Goal: Communication & Community: Answer question/provide support

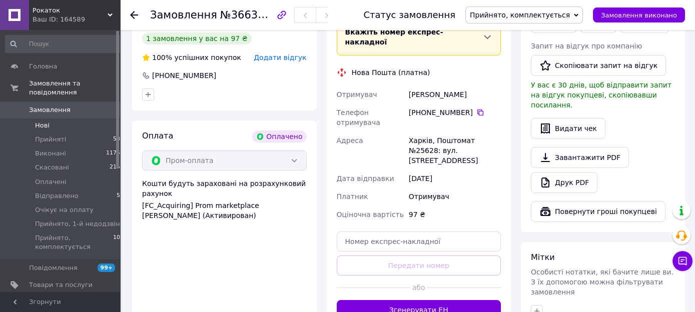
scroll to position [264, 0]
click at [51, 119] on li "Нові 0" at bounding box center [65, 126] width 130 height 14
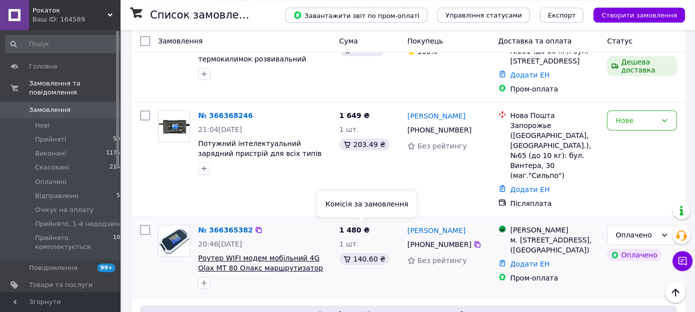
scroll to position [264, 0]
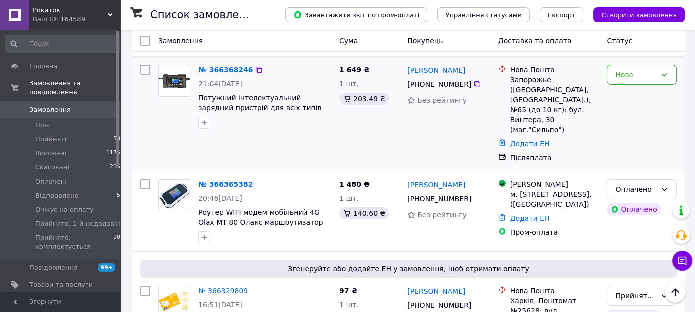
click at [227, 66] on link "№ 366368246" at bounding box center [225, 70] width 55 height 8
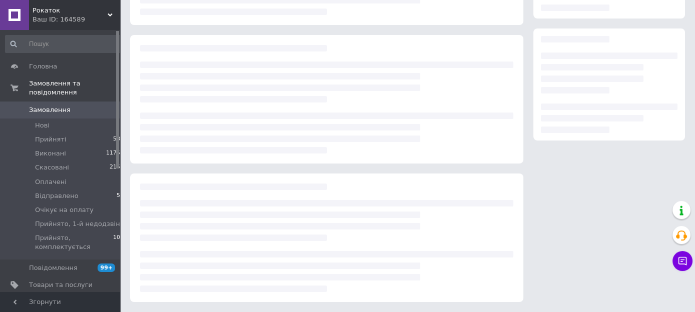
scroll to position [145, 0]
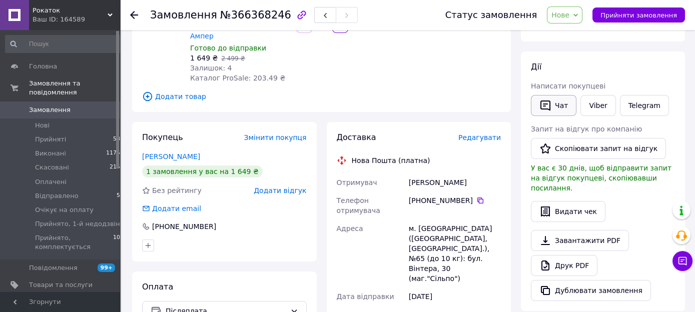
click at [563, 111] on button "Чат" at bounding box center [554, 105] width 46 height 21
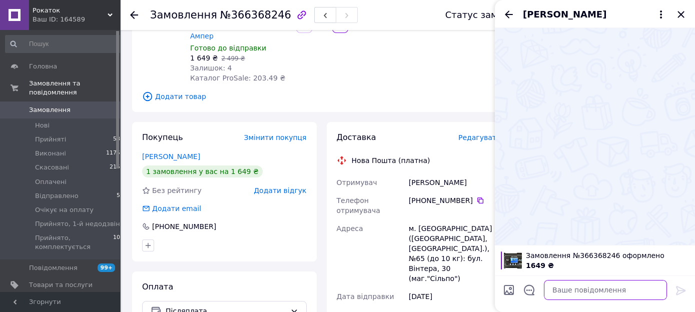
click at [560, 292] on textarea at bounding box center [605, 290] width 123 height 20
paste textarea "Вітаю. Ваше замовлення прийнято інтернет магазином Rokotok маркетплейсу пром.юа…"
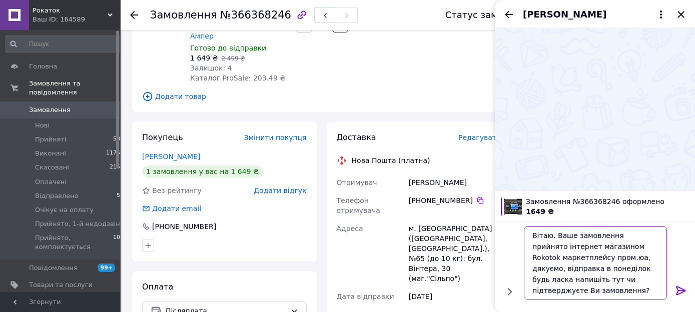
type textarea "Вітаю. Ваше замовлення прийнято інтернет магазином Rokotok маркетплейсу пром.юа…"
click at [678, 293] on icon at bounding box center [681, 291] width 12 height 12
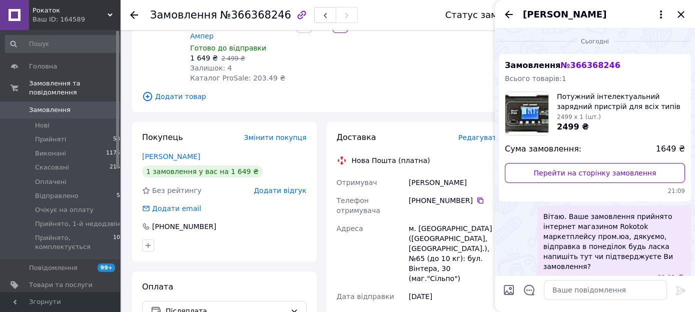
scroll to position [0, 0]
click at [53, 178] on span "Оплачені" at bounding box center [51, 182] width 32 height 9
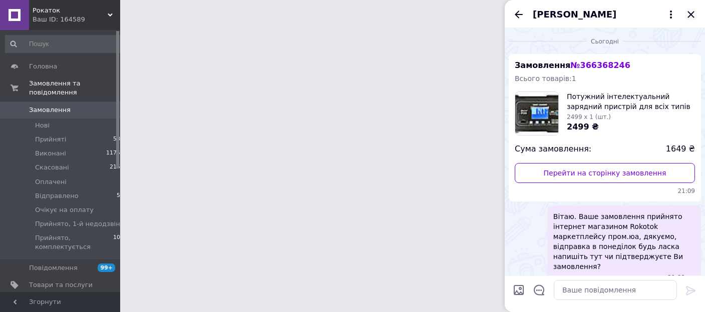
click at [688, 15] on icon "Закрити" at bounding box center [691, 15] width 12 height 12
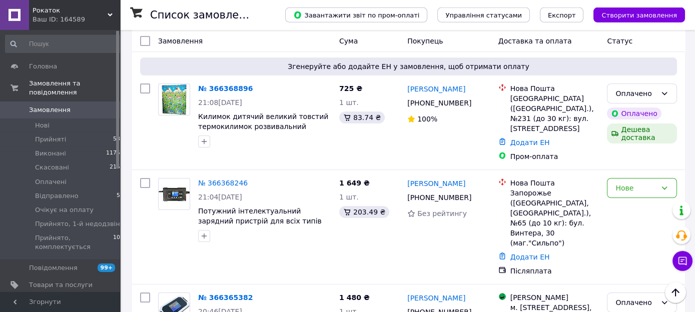
scroll to position [264, 0]
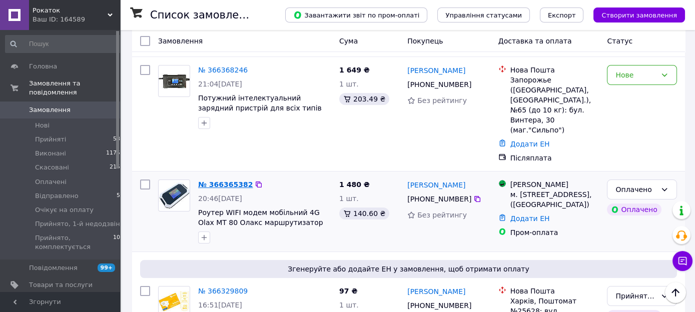
click at [215, 181] on link "№ 366365382" at bounding box center [225, 185] width 55 height 8
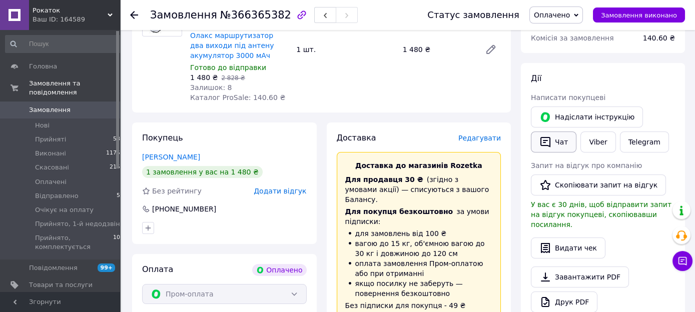
click at [557, 138] on button "Чат" at bounding box center [554, 142] width 46 height 21
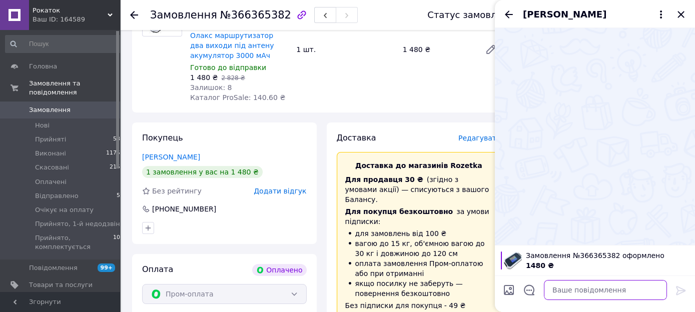
click at [572, 291] on textarea at bounding box center [605, 290] width 123 height 20
paste textarea "Вітаю. Ваше замовлення прийнято інтернет магазином Rokotok маркетплейсу пром.юа…"
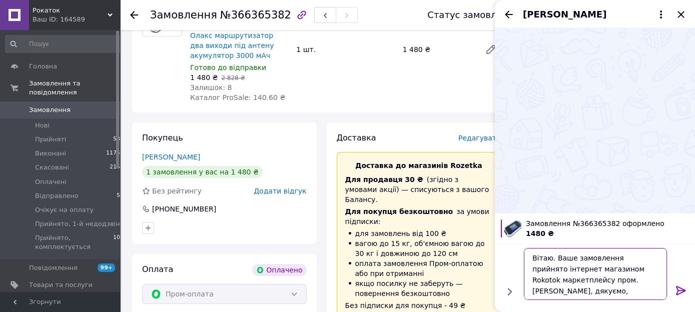
paste textarea "відправка в понеділок, доставка для Вас буде безкоштовною, але строки доставки …"
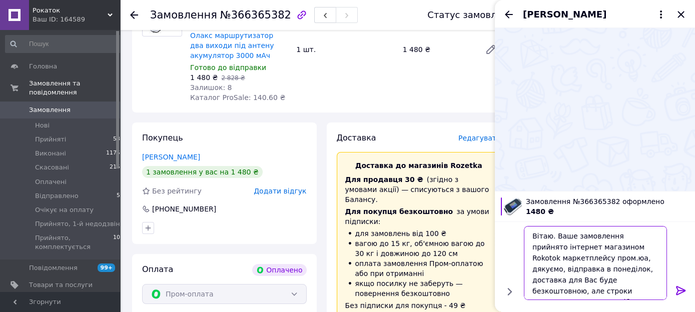
drag, startPoint x: 607, startPoint y: 280, endPoint x: 563, endPoint y: 282, distance: 43.6
click at [563, 282] on textarea "Вітаю. Ваше замовлення прийнято інтернет магазином Rokotok маркетплейсу пром.юа…" at bounding box center [595, 263] width 143 height 74
type textarea "Вітаю. Ваше замовлення прийнято інтернет магазином Rokotok маркетплейсу пром.юа…"
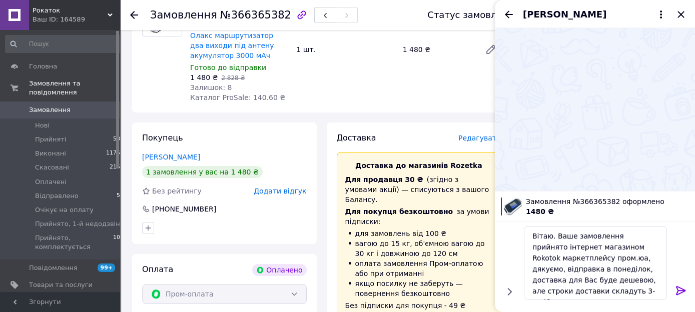
click at [683, 291] on icon at bounding box center [681, 290] width 10 height 9
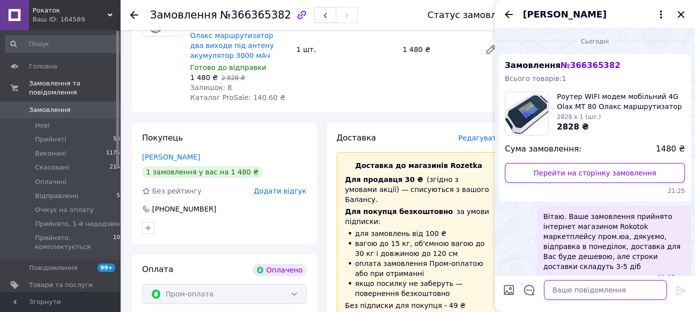
click at [585, 290] on textarea at bounding box center [605, 290] width 123 height 20
paste textarea "Можливо потрібні кабель перехідник, зовнішня антена F конектори? Також маємо сп…"
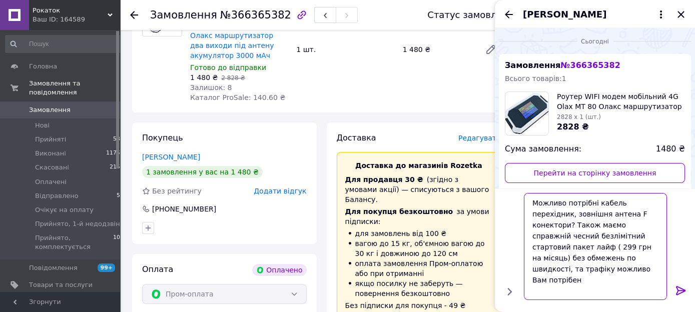
type textarea "Можливо потрібні кабель перехідник, зовнішня антена F конектори? Також маємо сп…"
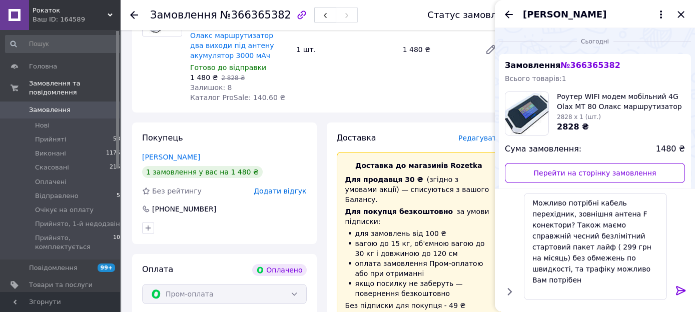
click at [676, 291] on icon at bounding box center [681, 290] width 10 height 9
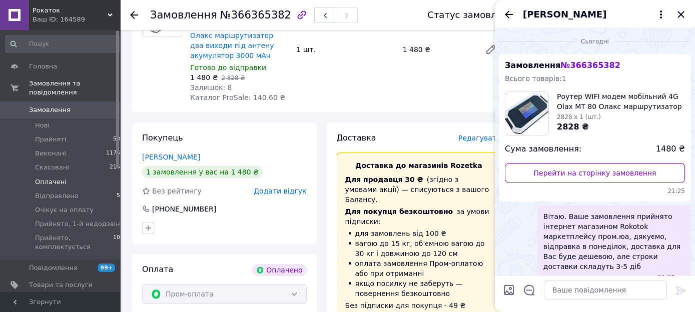
click at [58, 178] on span "Оплачені" at bounding box center [51, 182] width 32 height 9
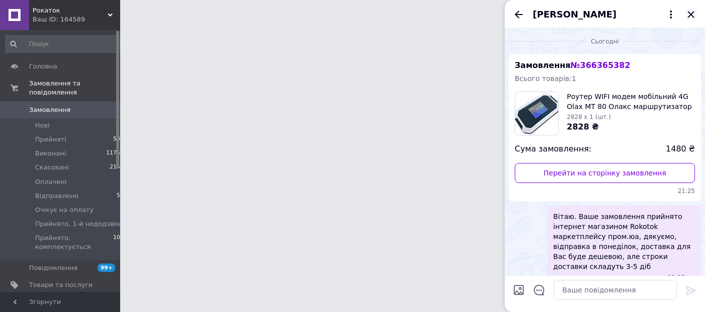
click at [695, 13] on icon "Закрити" at bounding box center [691, 15] width 12 height 12
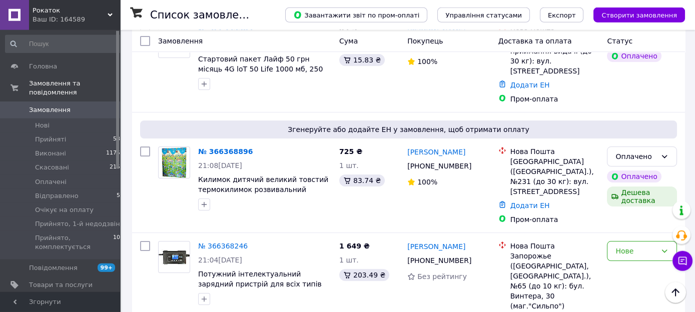
scroll to position [211, 0]
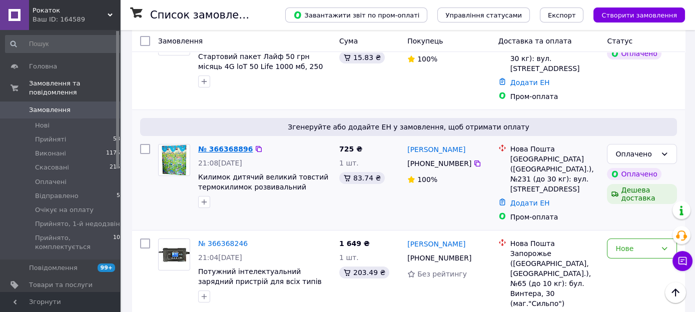
click at [233, 145] on link "№ 366368896" at bounding box center [225, 149] width 55 height 8
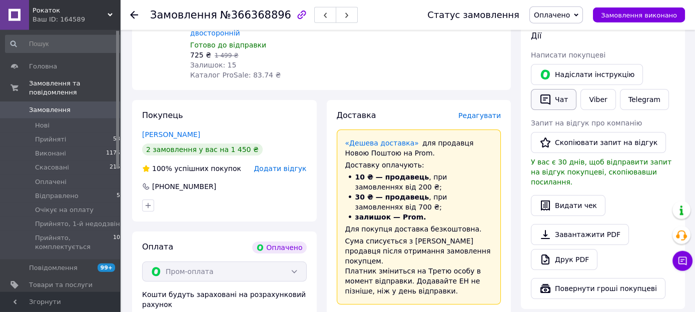
scroll to position [145, 0]
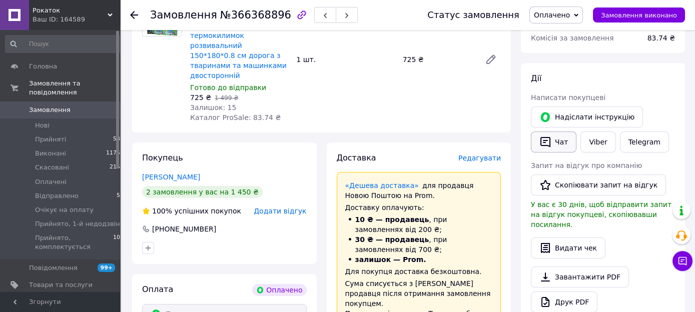
click at [565, 139] on button "Чат" at bounding box center [554, 142] width 46 height 21
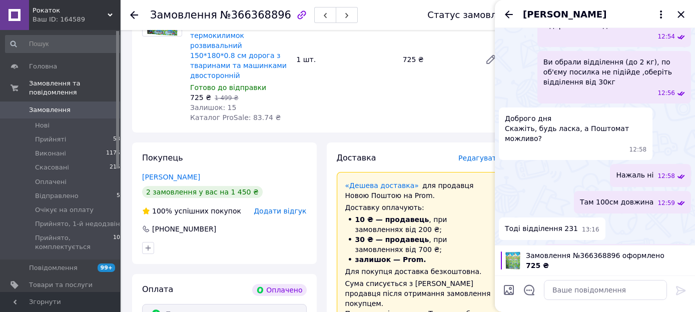
scroll to position [272, 0]
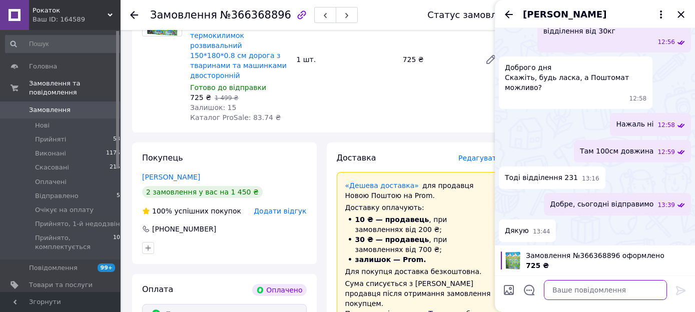
click at [562, 289] on textarea at bounding box center [605, 290] width 123 height 20
paste textarea "Вітаю. Ваше замовлення прийнято інтернет магазином Rokotok маркетплейсу пром.юа…"
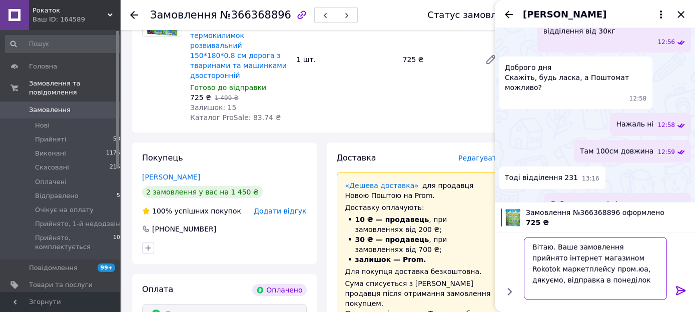
type textarea "Вітаю. Ваше замовлення прийнято інтернет магазином Rokotok маркетплейсу пром.юа…"
click at [677, 291] on icon at bounding box center [681, 291] width 12 height 12
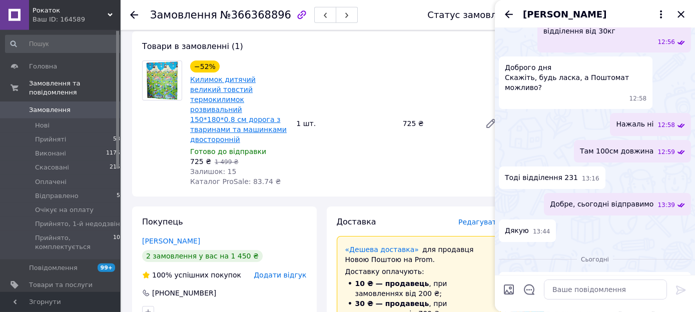
scroll to position [39, 0]
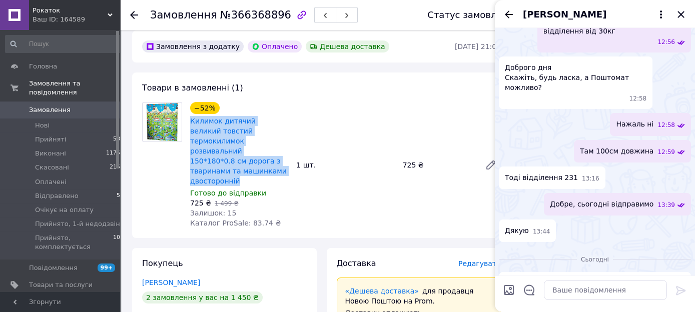
drag, startPoint x: 189, startPoint y: 117, endPoint x: 275, endPoint y: 164, distance: 97.9
click at [275, 164] on div "Килимок дитячий великий товстий термокилимок розвивальний 150*180*0.8 см дорога…" at bounding box center [239, 151] width 100 height 72
copy link "Килимок дитячий великий товстий термокилимок розвивальний 150*180*0.8 см дорога…"
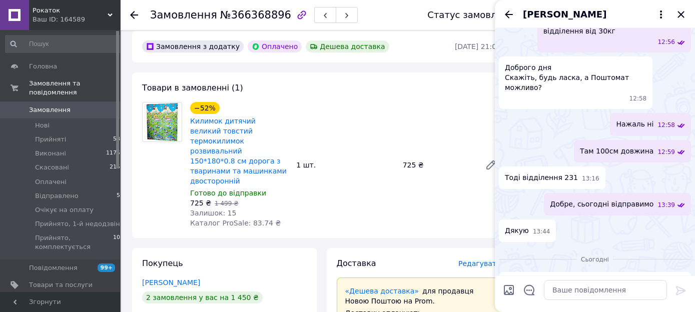
click at [376, 112] on div "−52% Килимок дитячий великий товстий термокилимок розвивальний 150*180*0.8 см д…" at bounding box center [345, 165] width 319 height 130
click at [680, 13] on icon "Закрити" at bounding box center [681, 15] width 12 height 12
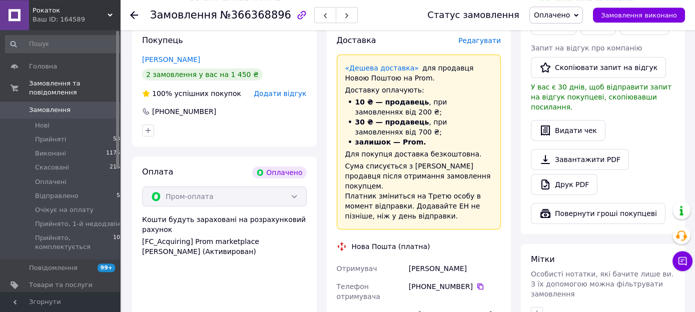
scroll to position [356, 0]
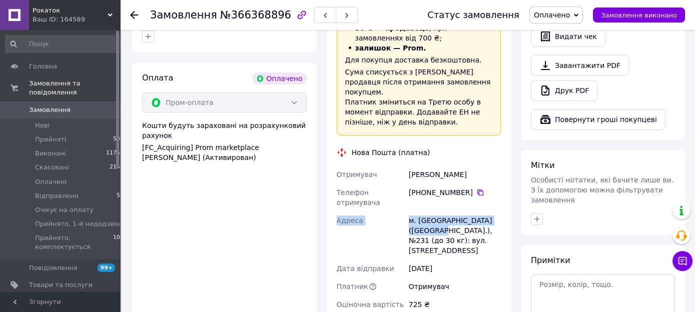
drag, startPoint x: 408, startPoint y: 141, endPoint x: 429, endPoint y: 189, distance: 52.4
click at [429, 189] on div "Отримувач Птачек Анастасия Телефон отримувача +380 96 875 26 10   Адреса м. Киї…" at bounding box center [419, 240] width 169 height 148
copy div "Адреса м. Київ (Київська обл.), №231"
click at [583, 13] on div "Оплачено Прийнято Виконано Скасовано Відправлено Очікує на оплату Прийнято, 1-й…" at bounding box center [556, 15] width 54 height 17
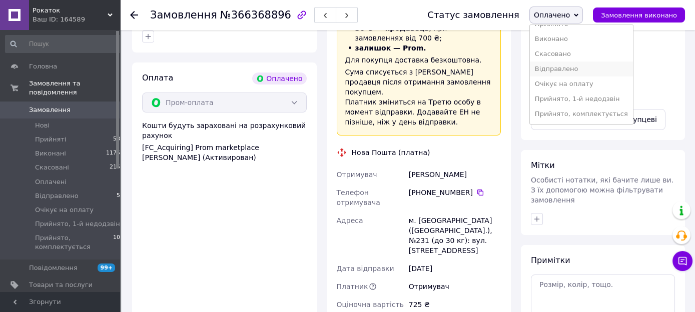
scroll to position [20, 0]
click at [569, 107] on li "Прийнято, комплектується" at bounding box center [581, 114] width 103 height 15
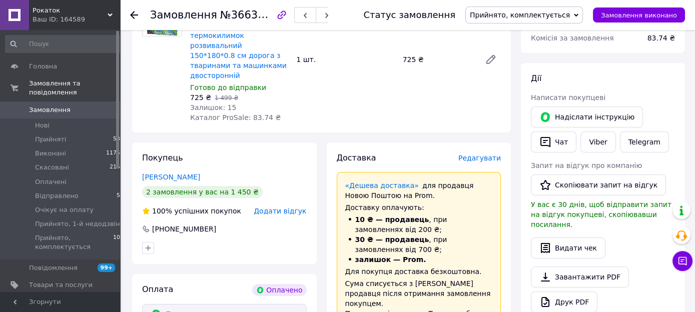
scroll to position [0, 0]
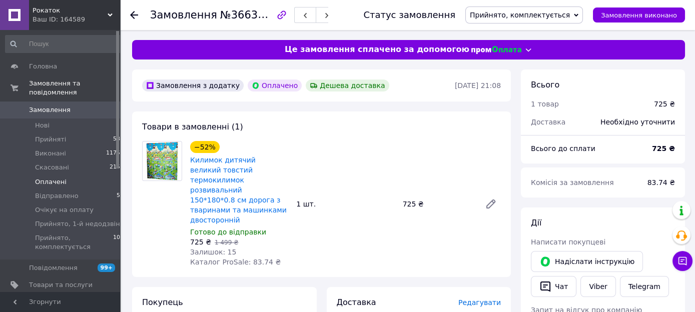
click at [57, 178] on span "Оплачені" at bounding box center [51, 182] width 32 height 9
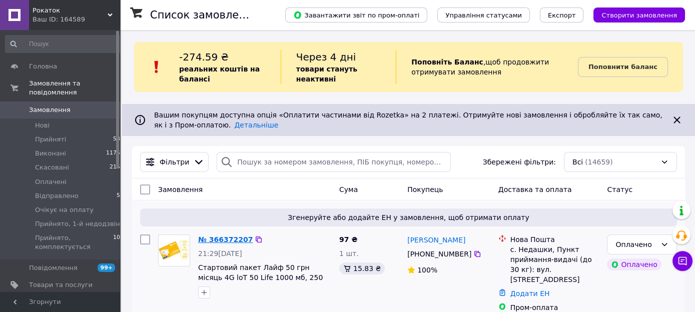
click at [224, 239] on link "№ 366372207" at bounding box center [225, 240] width 55 height 8
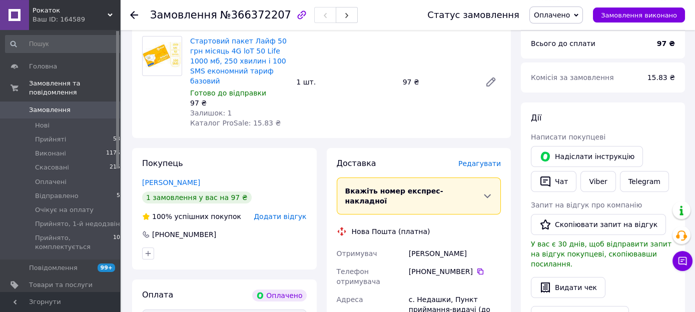
scroll to position [106, 0]
click at [561, 178] on button "Чат" at bounding box center [554, 181] width 46 height 21
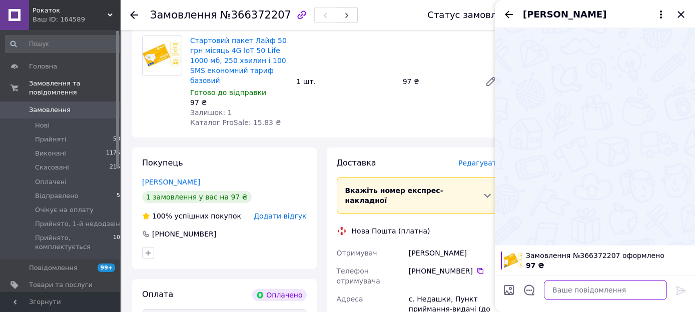
click at [578, 289] on textarea at bounding box center [605, 290] width 123 height 20
paste textarea "Вітаю. Ваше замовлення прийнято інтернет магазином Rokotok маркетплейсу пром.юа…"
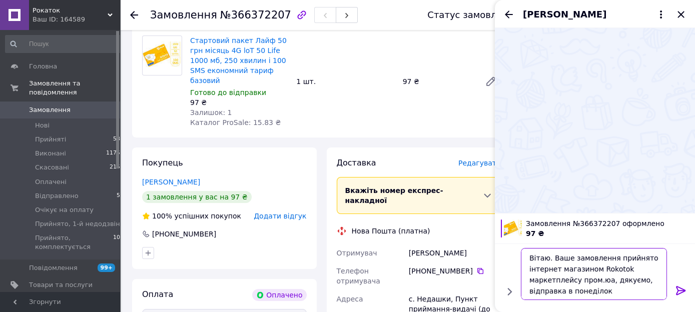
scroll to position [1, 0]
type textarea "Вітаю. Ваше замовлення прийнято інтернет магазином Rokotok маркетплейсу пром.юа…"
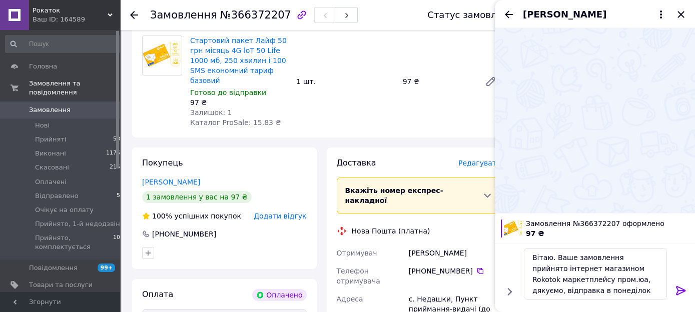
click at [680, 291] on icon at bounding box center [681, 291] width 12 height 12
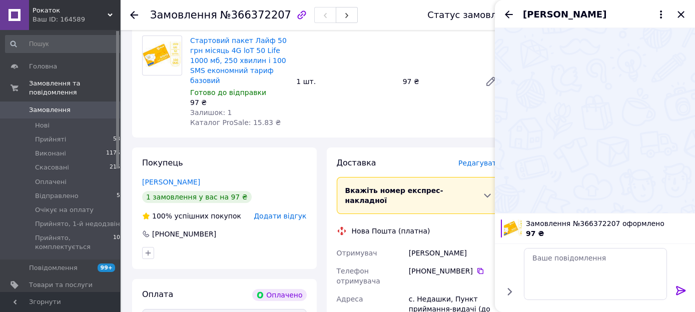
scroll to position [0, 0]
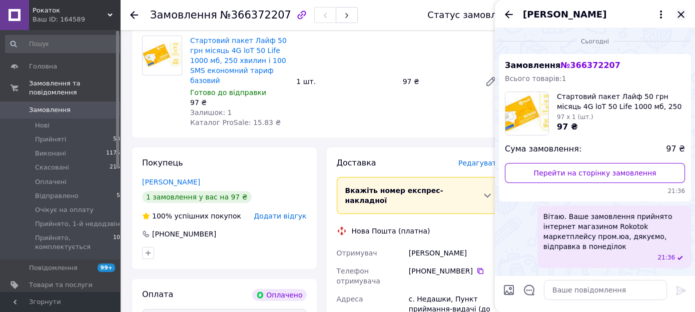
click at [683, 15] on icon "Закрити" at bounding box center [681, 15] width 12 height 12
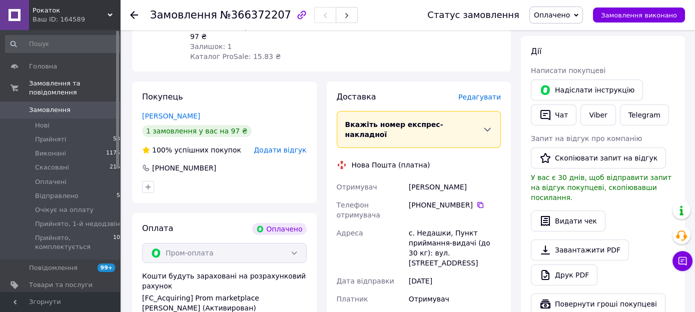
scroll to position [106, 0]
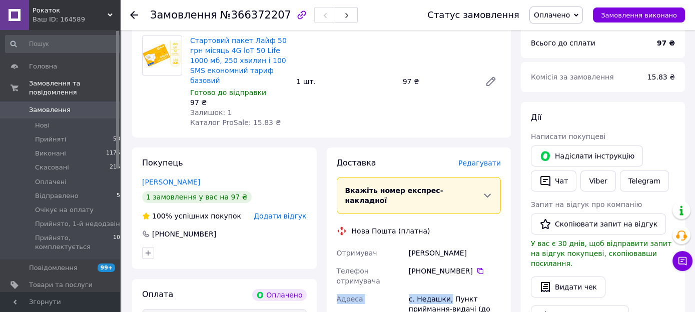
drag, startPoint x: 411, startPoint y: 231, endPoint x: 447, endPoint y: 267, distance: 51.0
click at [447, 267] on div "Отримувач Зайвий Толя Телефон отримувача +380 93 093 69 85   Адреса с. Недашки,…" at bounding box center [419, 318] width 169 height 148
drag, startPoint x: 408, startPoint y: 229, endPoint x: 449, endPoint y: 265, distance: 54.3
click at [449, 265] on div "Отримувач Зайвий Толя Телефон отримувача +380 93 093 69 85   Адреса с. Недашки,…" at bounding box center [419, 318] width 169 height 148
copy div "Адреса с. Недашки,"
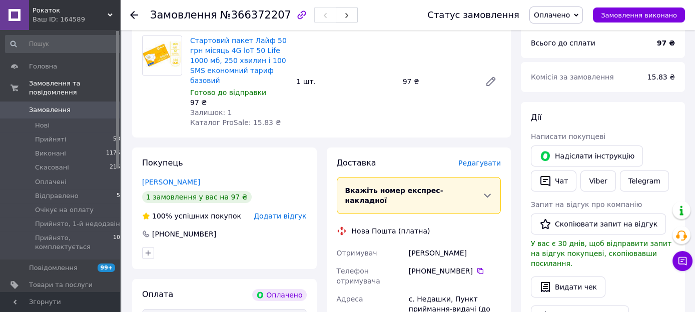
click at [579, 15] on icon at bounding box center [576, 15] width 5 height 5
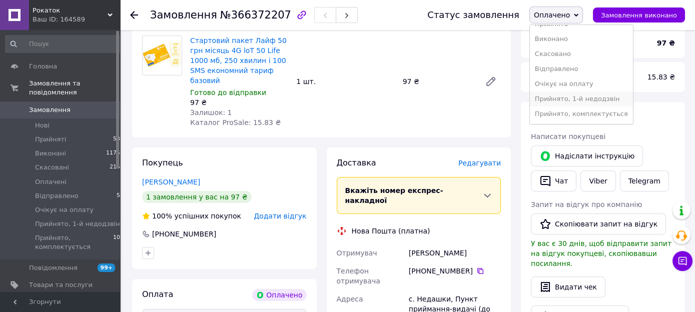
scroll to position [20, 0]
click at [576, 108] on li "Прийнято, комплектується" at bounding box center [581, 114] width 103 height 15
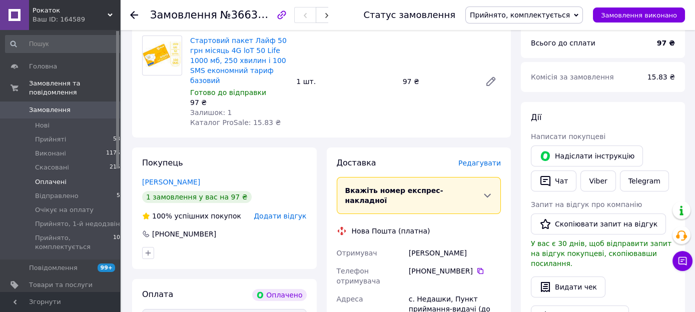
click at [53, 178] on span "Оплачені" at bounding box center [51, 182] width 32 height 9
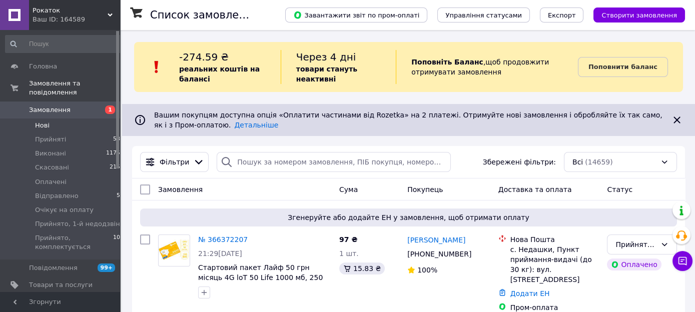
click at [39, 121] on span "Нові" at bounding box center [42, 125] width 15 height 9
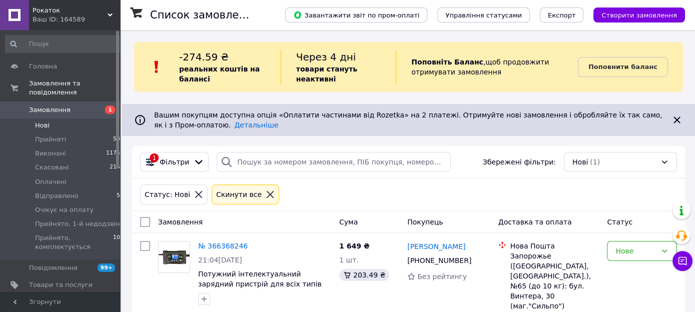
scroll to position [25, 0]
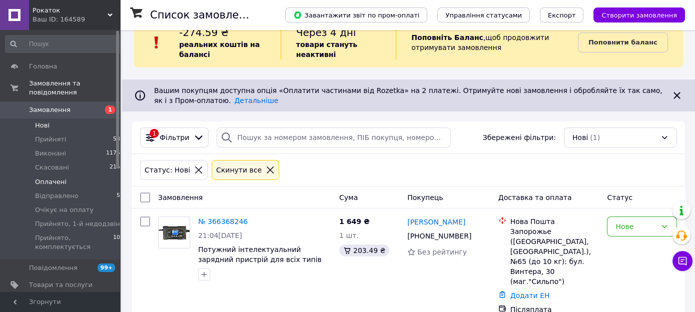
click at [65, 175] on li "Оплачені 1" at bounding box center [65, 182] width 130 height 14
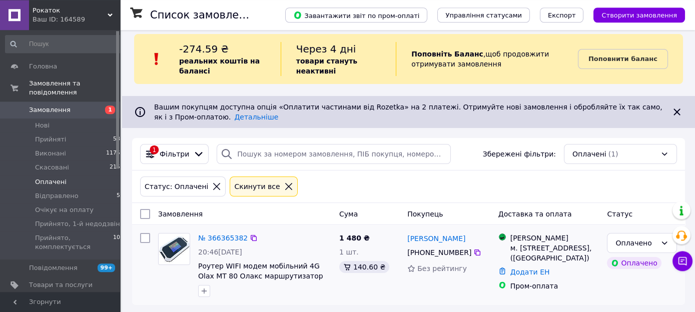
scroll to position [15, 0]
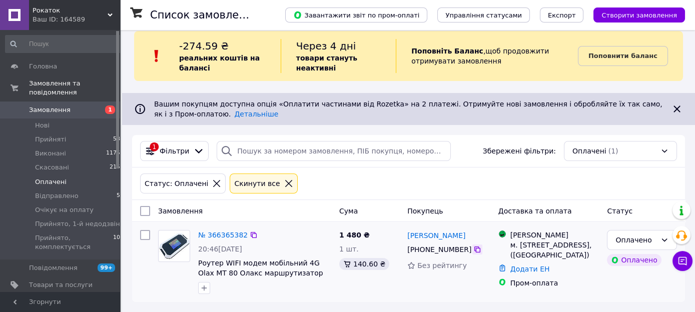
click at [473, 248] on icon at bounding box center [477, 250] width 8 height 8
click at [229, 231] on link "№ 366365382" at bounding box center [223, 235] width 50 height 8
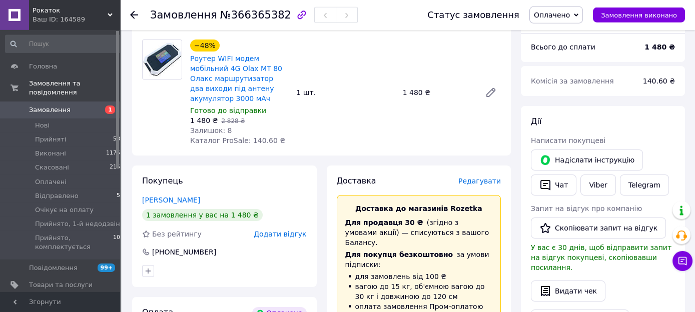
scroll to position [158, 0]
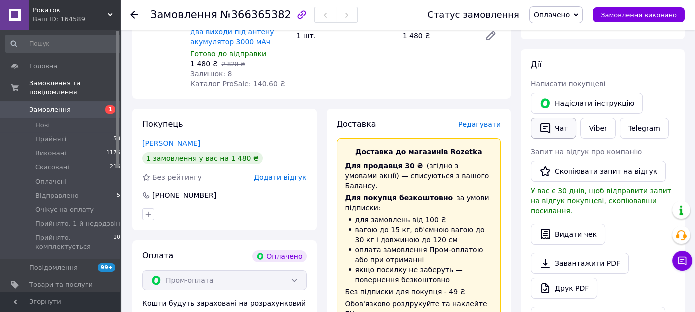
click at [565, 132] on button "Чат" at bounding box center [554, 128] width 46 height 21
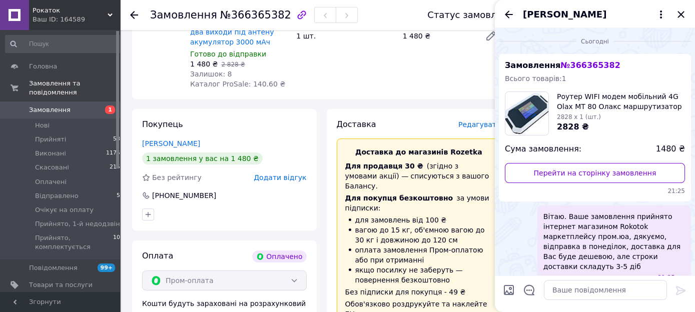
scroll to position [103, 0]
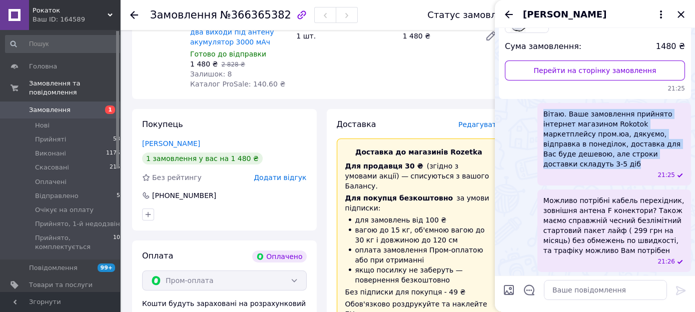
drag, startPoint x: 545, startPoint y: 114, endPoint x: 604, endPoint y: 164, distance: 77.4
click at [604, 164] on span "Вітаю. Ваше замовлення прийнято інтернет магазином Rokotok маркетплейсу пром.юа…" at bounding box center [614, 139] width 142 height 60
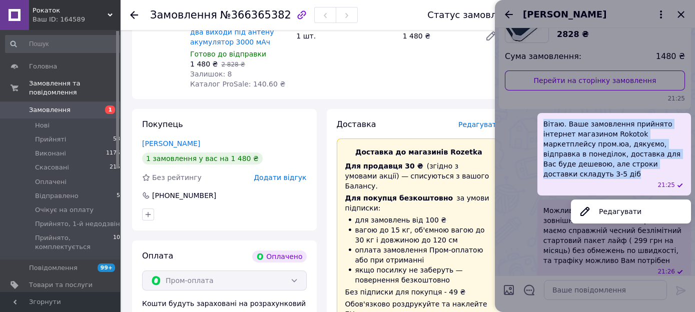
copy span "Вітаю. Ваше замовлення прийнято інтернет магазином Rokotok маркетплейсу пром.юа…"
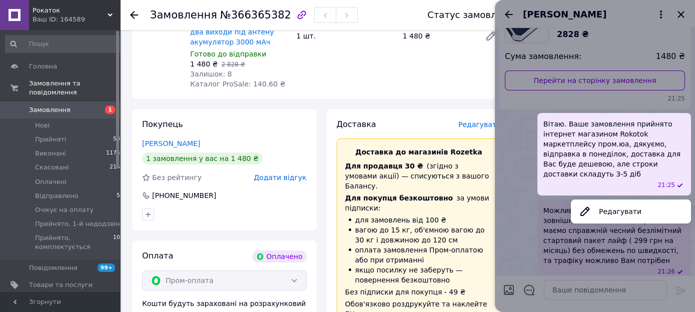
click at [620, 243] on div at bounding box center [595, 156] width 200 height 312
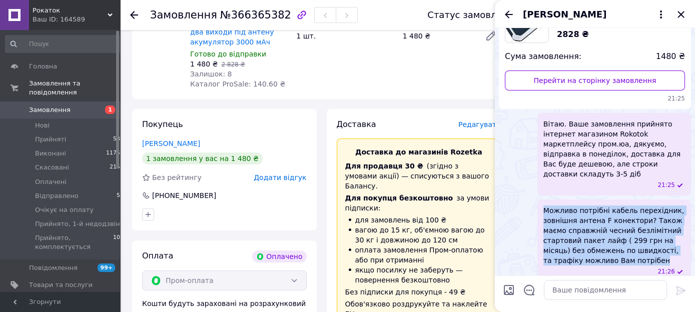
drag, startPoint x: 542, startPoint y: 211, endPoint x: 631, endPoint y: 260, distance: 101.7
click at [647, 259] on span "Можливо потрібні кабель перехідник, зовнішня антена F конектори? Також маємо сп…" at bounding box center [614, 236] width 142 height 60
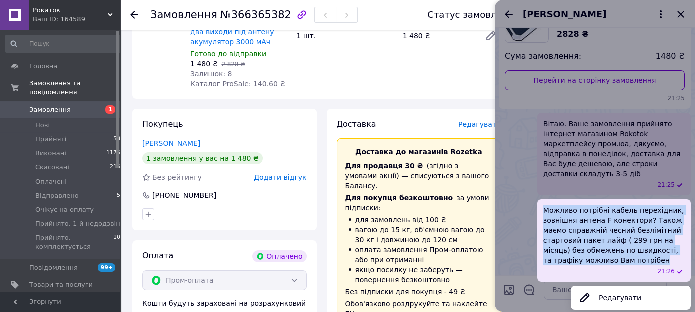
copy span "Можливо потрібні кабель перехідник, зовнішня антена F конектори? Також маємо сп…"
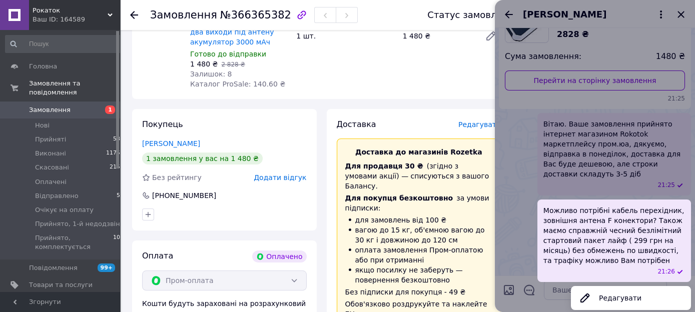
click at [305, 217] on div at bounding box center [224, 215] width 169 height 16
